Goal: Task Accomplishment & Management: Manage account settings

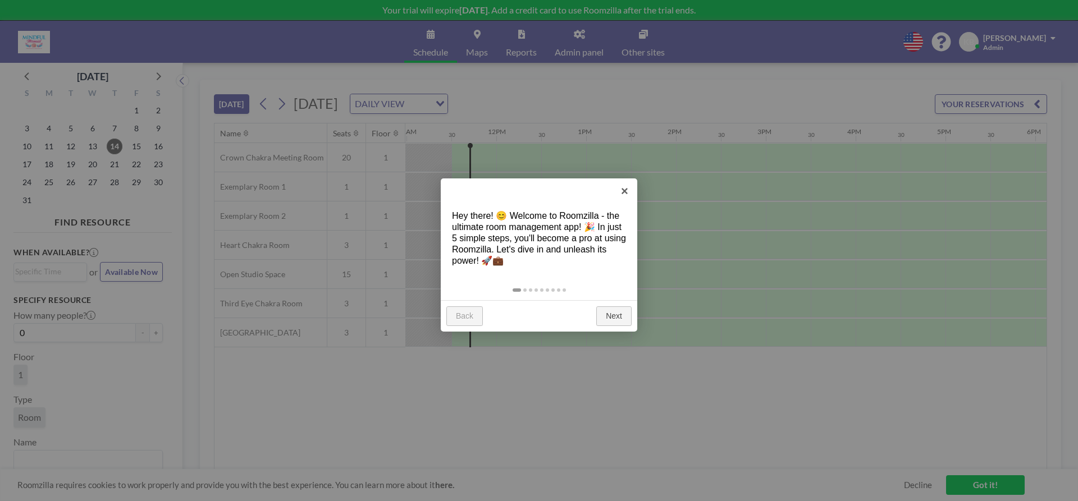
scroll to position [0, 988]
click at [609, 315] on link "Next" at bounding box center [613, 317] width 35 height 20
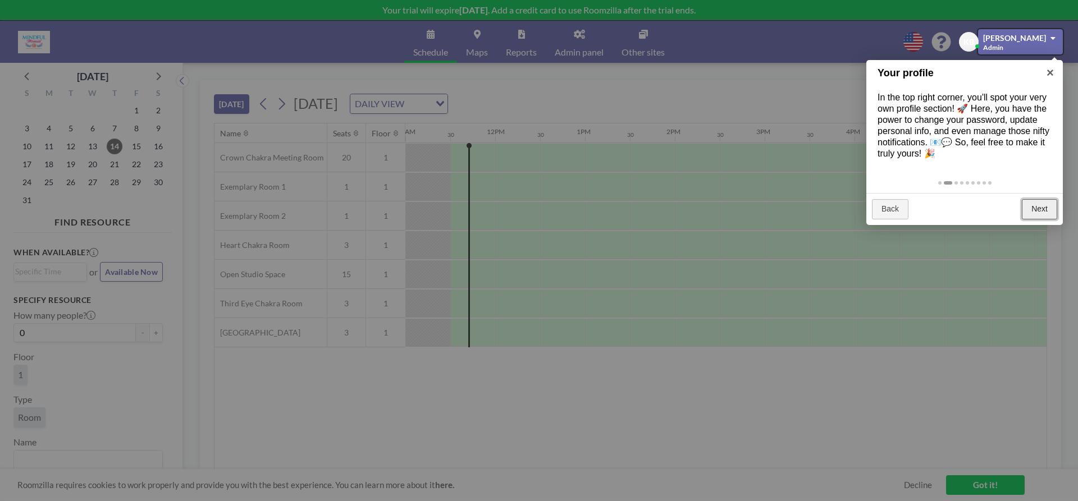
click at [1039, 208] on link "Next" at bounding box center [1039, 209] width 35 height 20
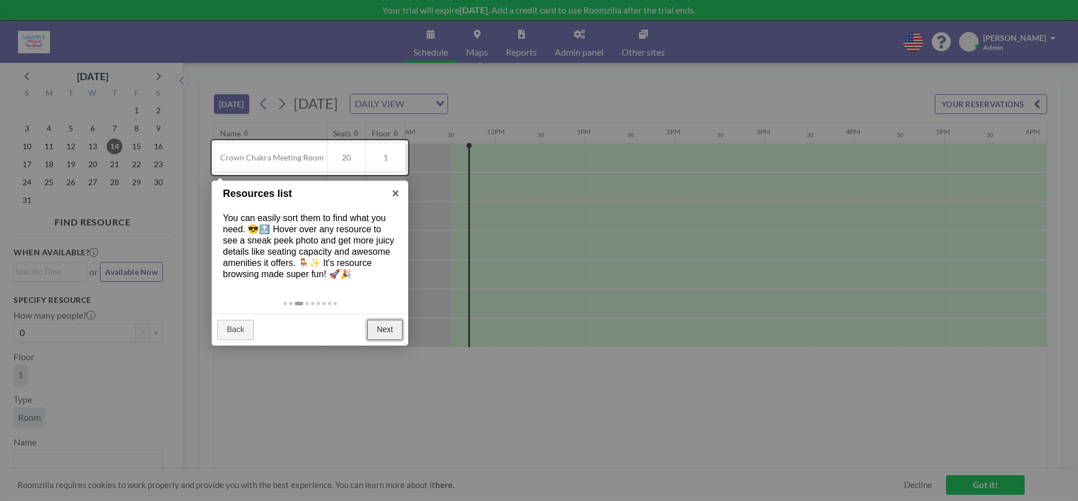
click at [372, 330] on link "Next" at bounding box center [384, 330] width 35 height 20
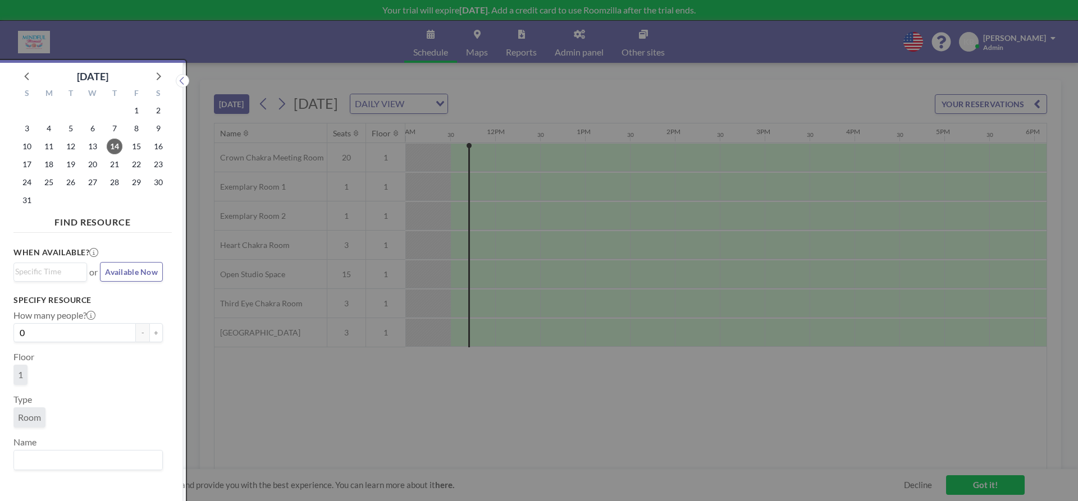
scroll to position [3, 0]
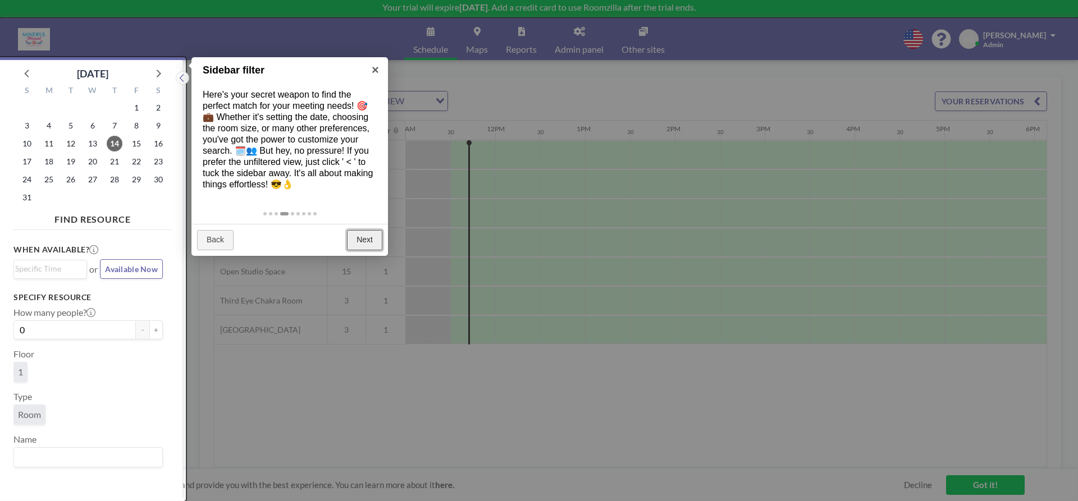
click at [367, 242] on link "Next" at bounding box center [364, 240] width 35 height 20
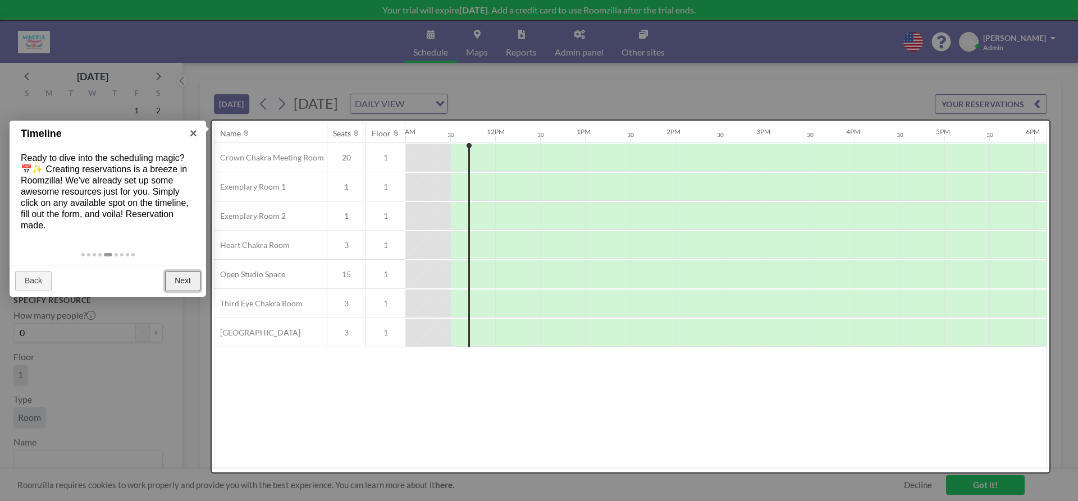
click at [172, 284] on link "Next" at bounding box center [182, 281] width 35 height 20
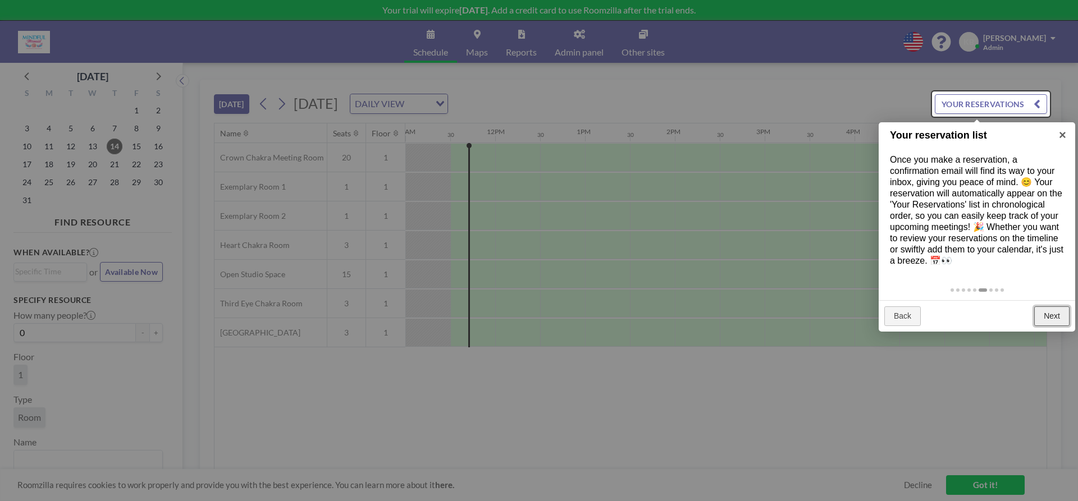
click at [1044, 314] on link "Next" at bounding box center [1051, 317] width 35 height 20
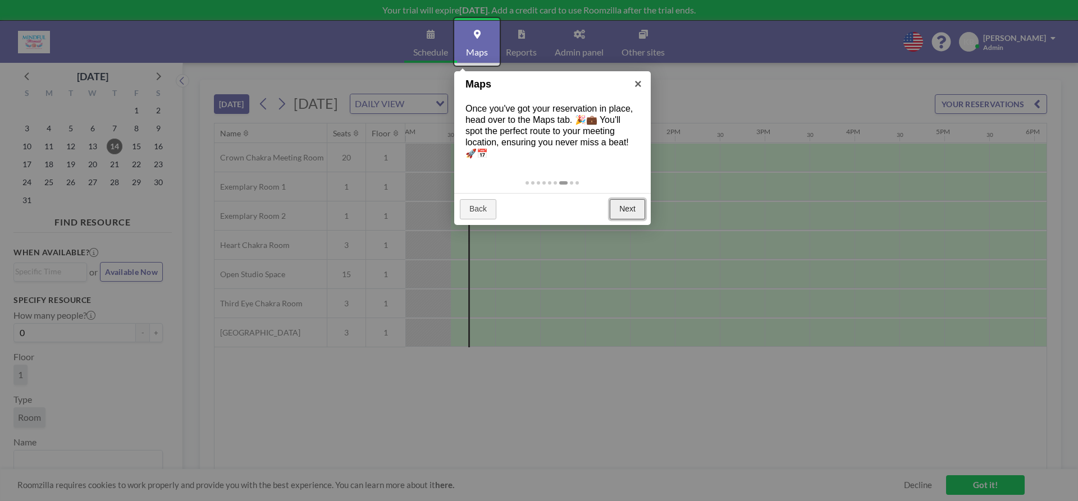
click at [624, 201] on link "Next" at bounding box center [627, 209] width 35 height 20
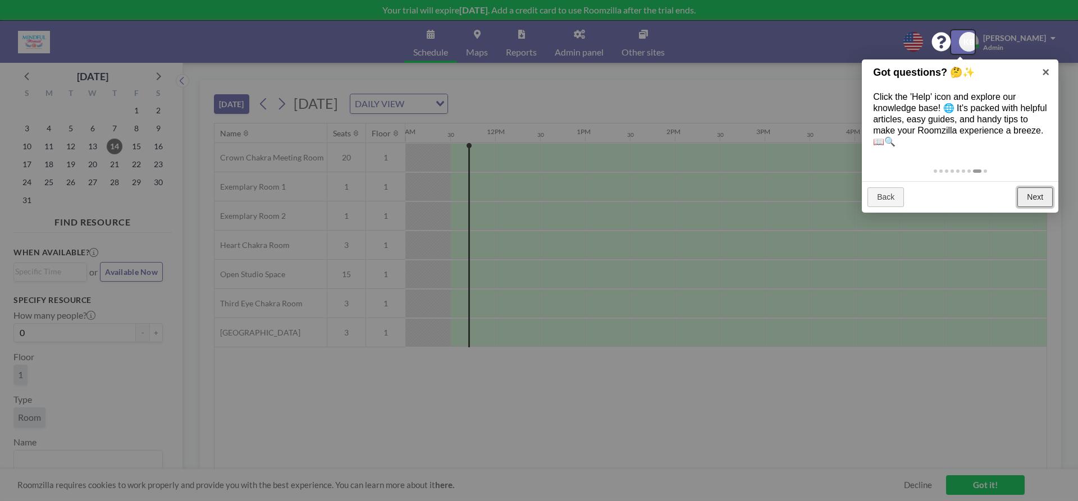
click at [1025, 197] on link "Next" at bounding box center [1034, 198] width 35 height 20
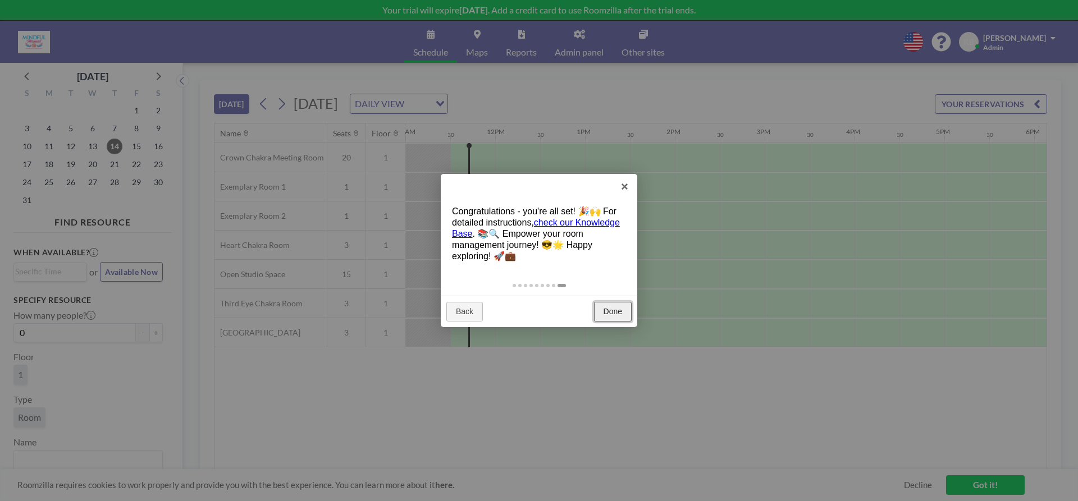
click at [614, 311] on link "Done" at bounding box center [613, 312] width 38 height 20
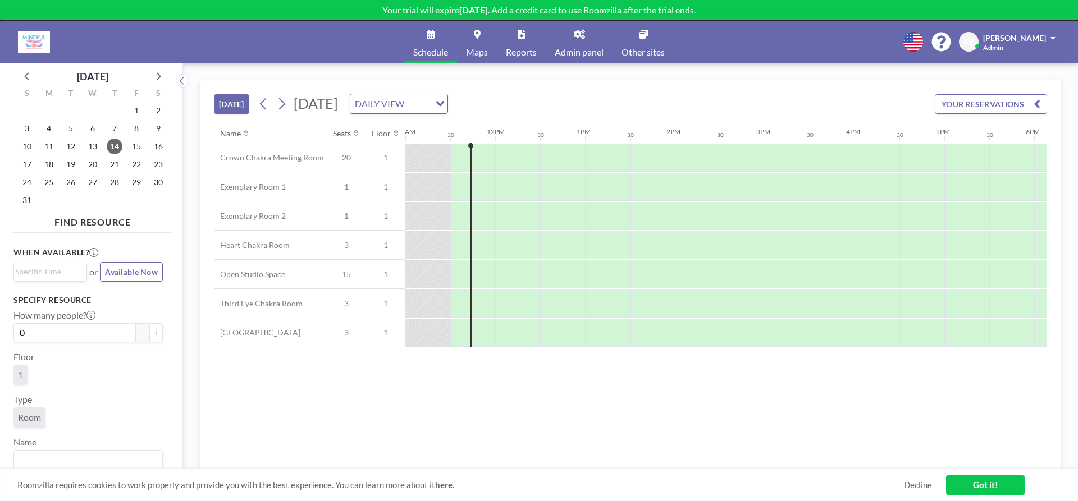
click at [369, 417] on div "Name Seats Floor 12AM 30 1AM 30 2AM 30 3AM 30 4AM 30 5AM 30 6AM 30 7AM 30 8AM 3…" at bounding box center [630, 297] width 832 height 346
click at [157, 145] on span "16" at bounding box center [158, 147] width 16 height 16
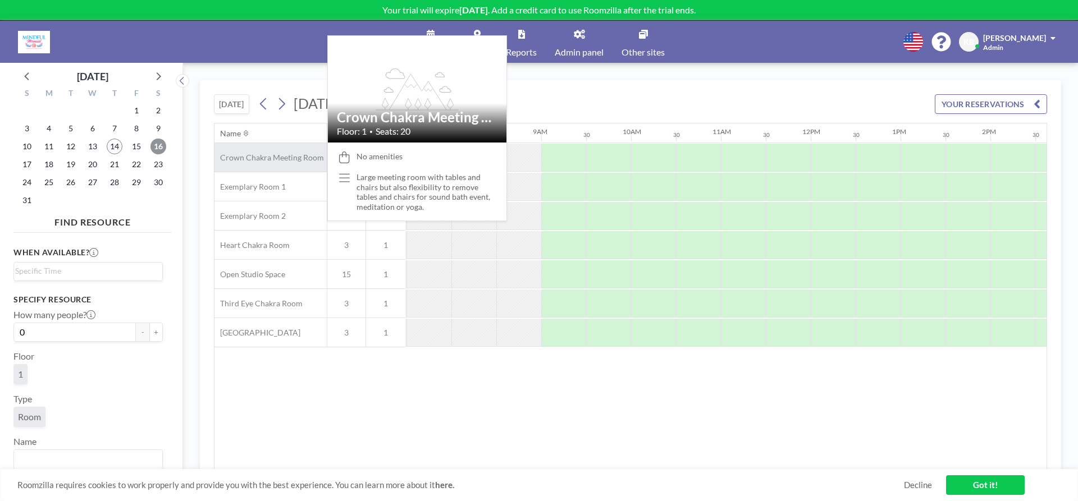
scroll to position [0, 674]
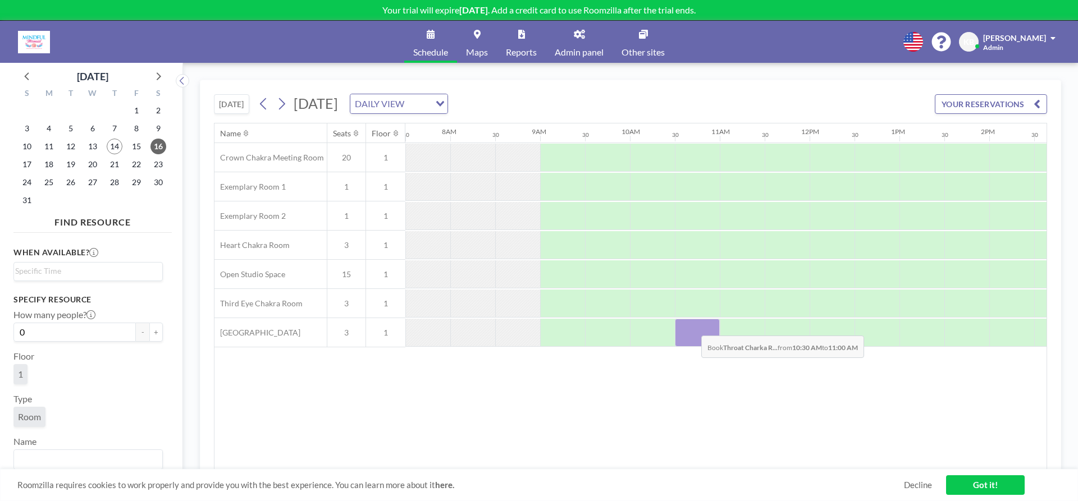
click at [692, 327] on div at bounding box center [697, 333] width 45 height 28
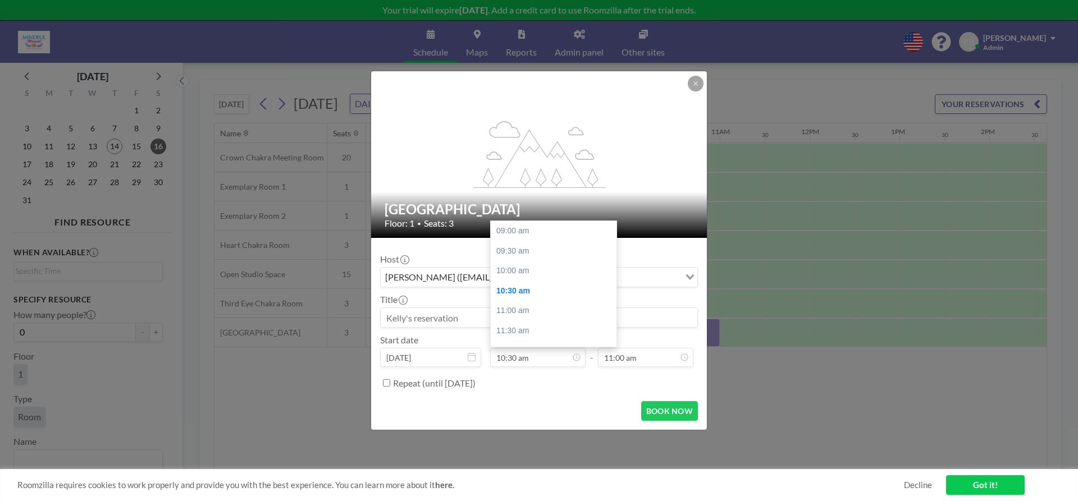
scroll to position [60, 0]
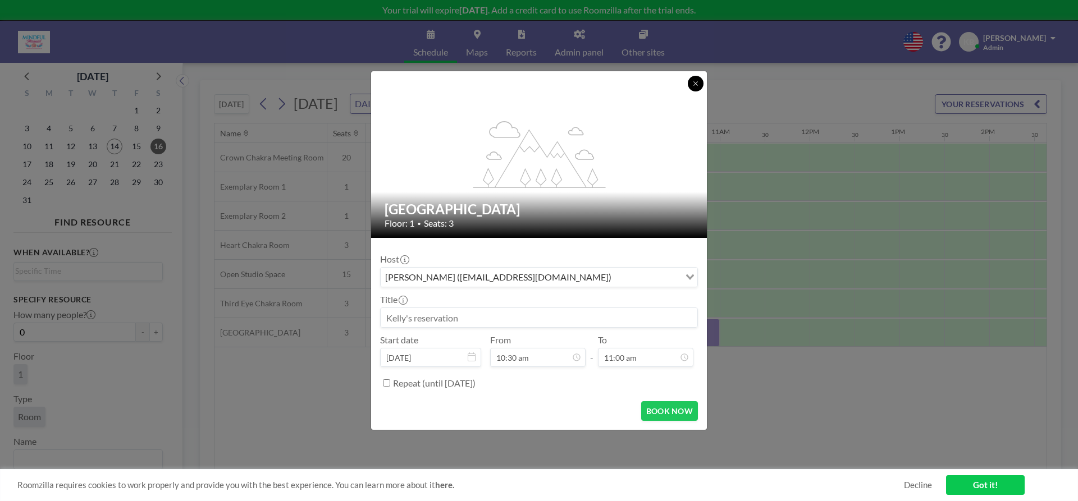
click at [698, 83] on icon at bounding box center [695, 83] width 7 height 7
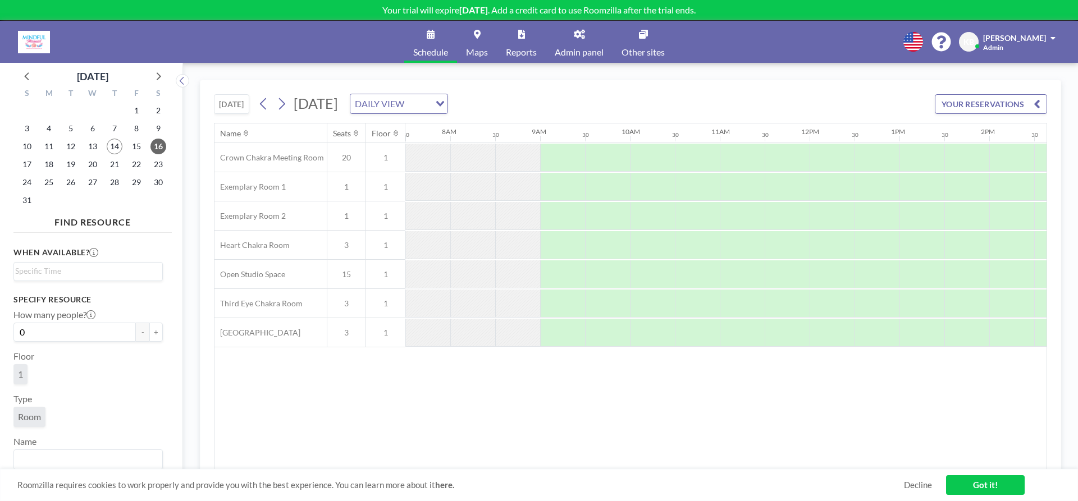
click at [999, 486] on link "Got it!" at bounding box center [985, 486] width 79 height 20
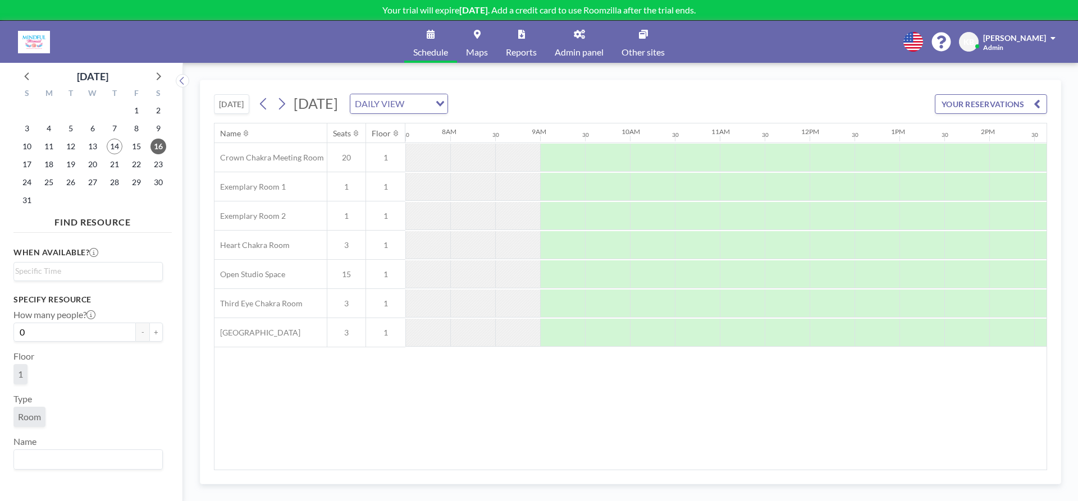
click at [1053, 39] on span at bounding box center [1052, 38] width 5 height 8
click at [911, 75] on div "[DATE] [DATE] DAILY VIEW Loading... YOUR RESERVATIONS Name Seats Floor 12AM 30 …" at bounding box center [630, 282] width 895 height 438
click at [802, 73] on div "[DATE] [DATE] DAILY VIEW Loading... YOUR RESERVATIONS Name Seats Floor 12AM 30 …" at bounding box center [630, 282] width 895 height 438
click at [593, 45] on link "Admin panel" at bounding box center [579, 42] width 67 height 42
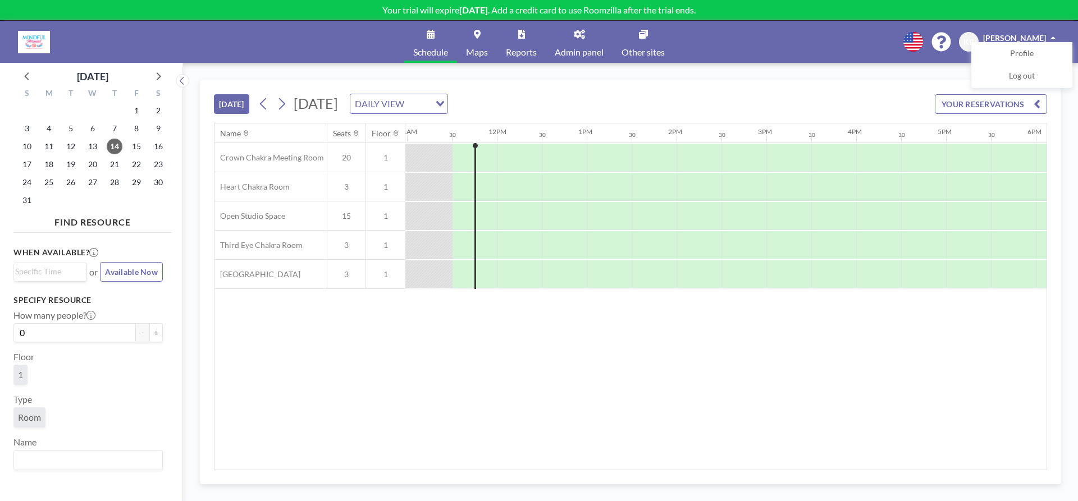
scroll to position [0, 988]
click at [156, 336] on button "+" at bounding box center [155, 332] width 13 height 19
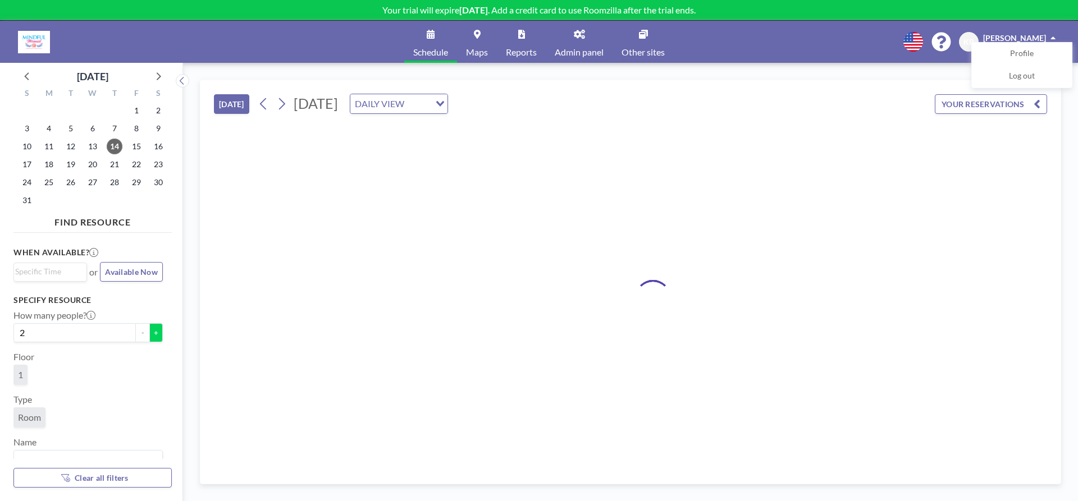
click at [156, 336] on button "+" at bounding box center [155, 332] width 13 height 19
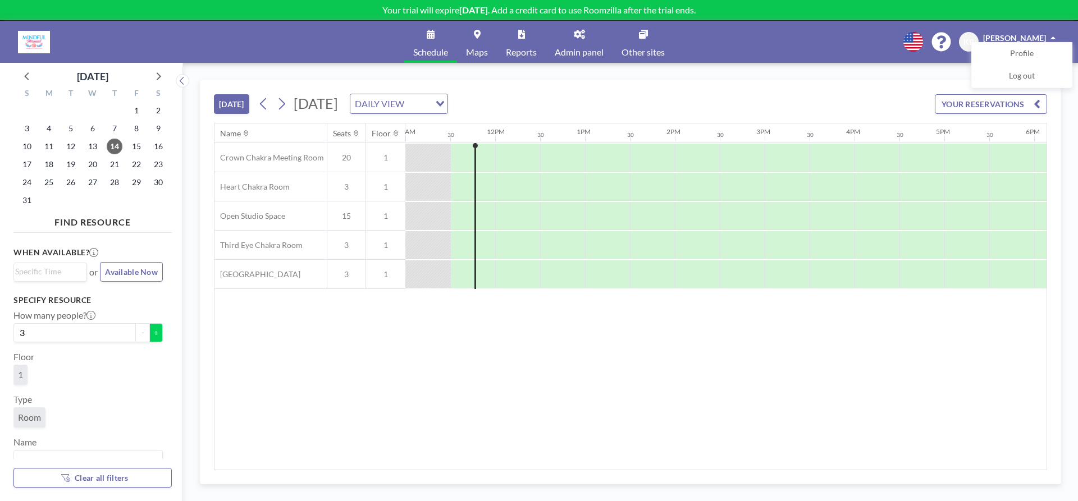
click at [156, 336] on button "+" at bounding box center [155, 332] width 13 height 19
type input "4"
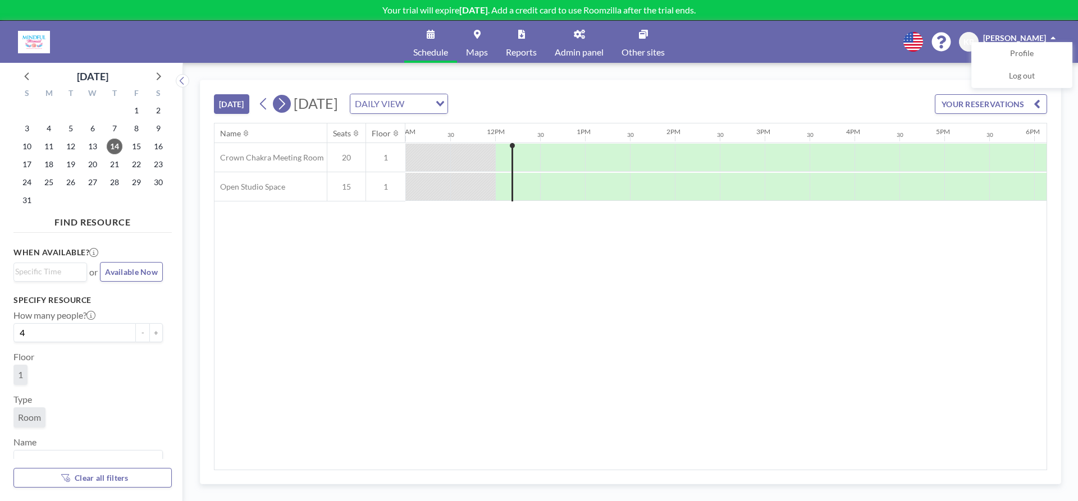
click at [290, 100] on button at bounding box center [282, 104] width 18 height 18
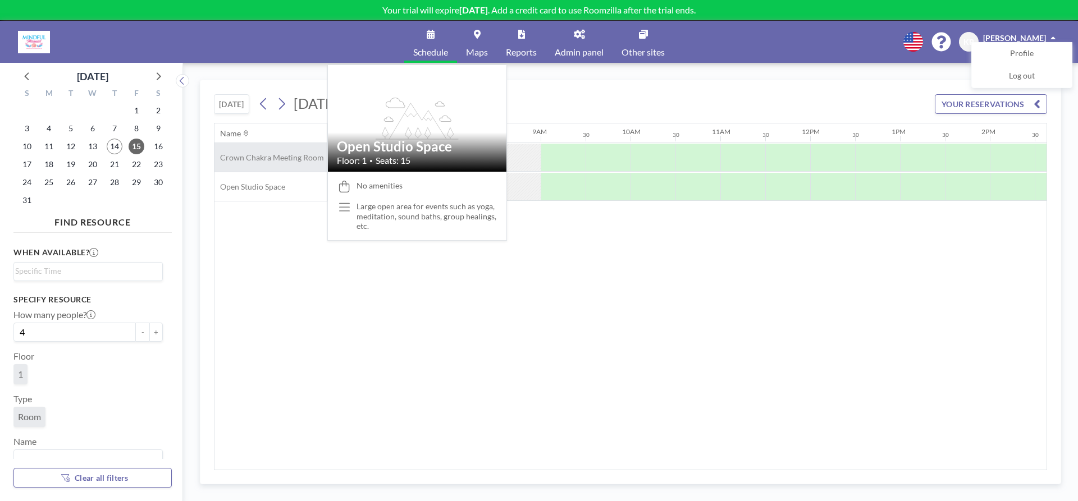
scroll to position [0, 674]
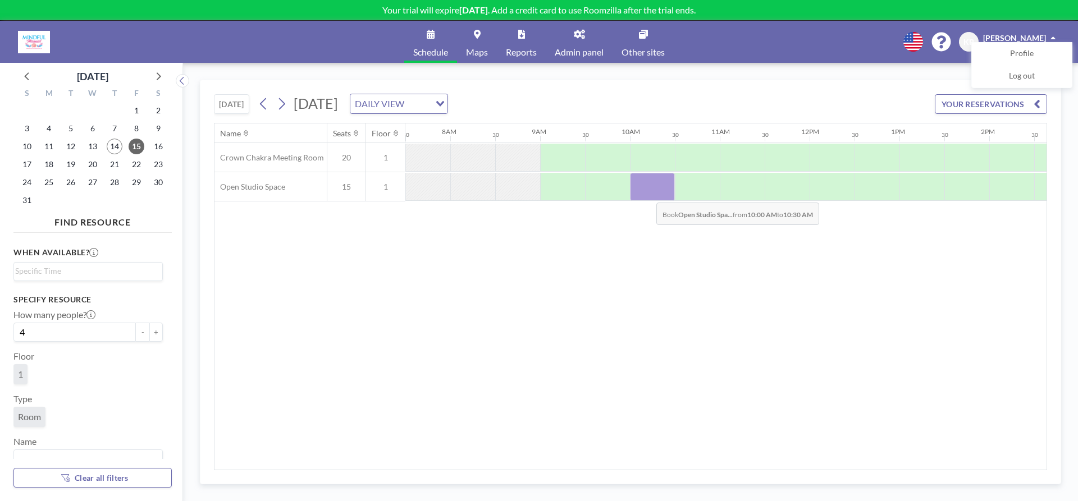
click at [647, 194] on div at bounding box center [652, 187] width 45 height 28
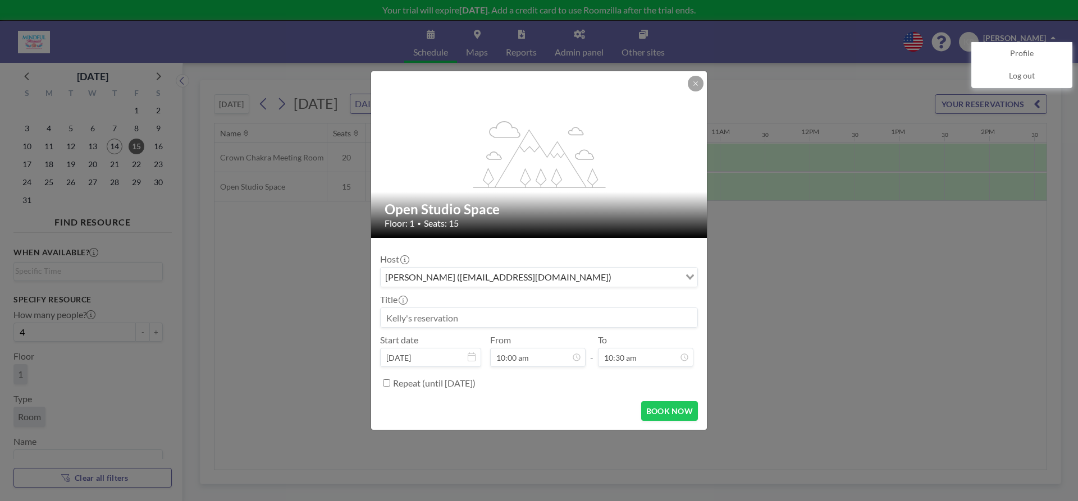
scroll to position [60, 0]
click at [691, 81] on button at bounding box center [696, 84] width 16 height 16
